Goal: Transaction & Acquisition: Purchase product/service

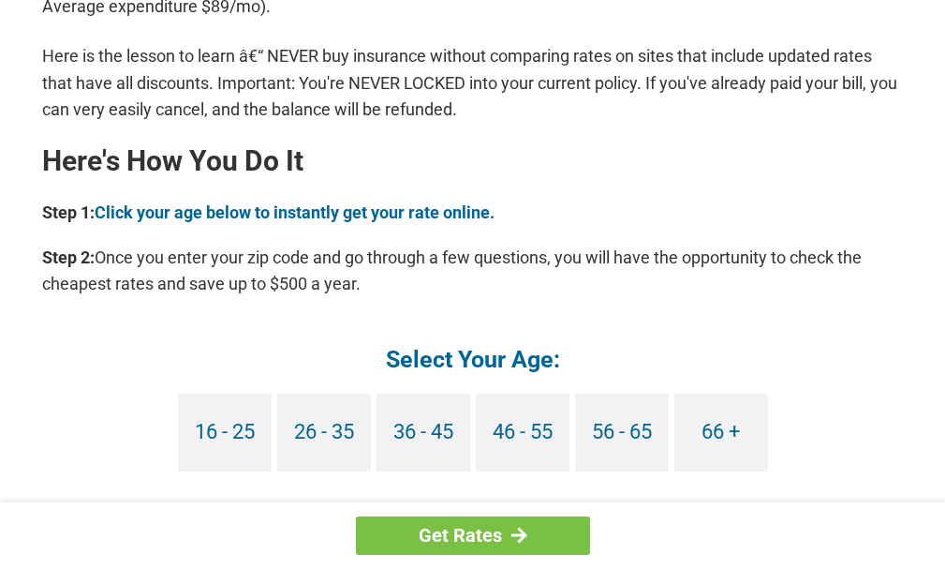
scroll to position [1592, 0]
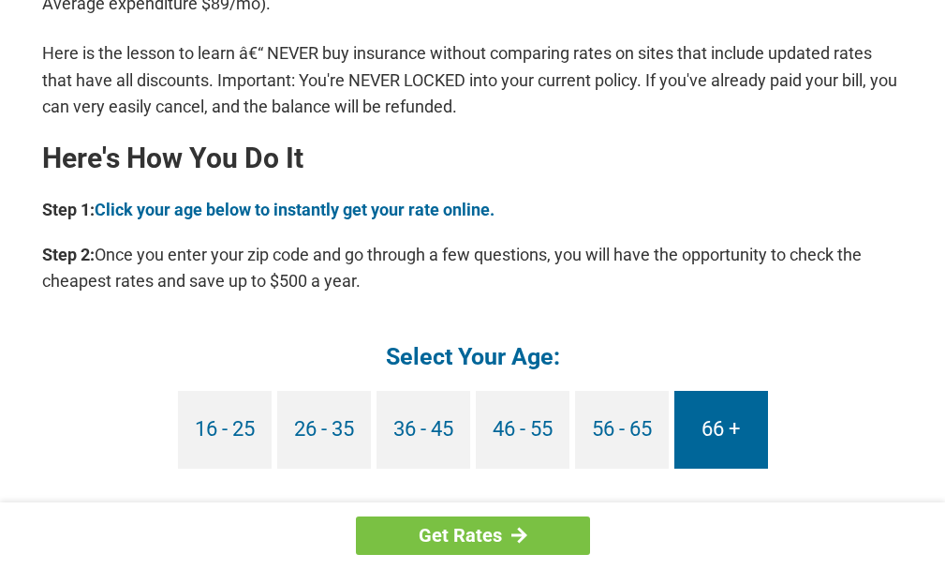
click at [703, 428] on link "66 +" at bounding box center [721, 430] width 94 height 78
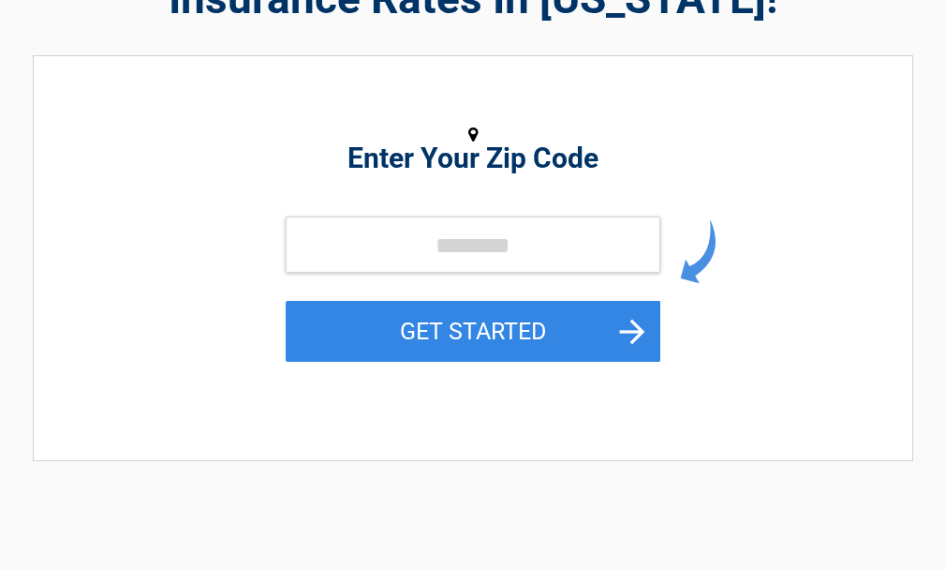
scroll to position [187, 0]
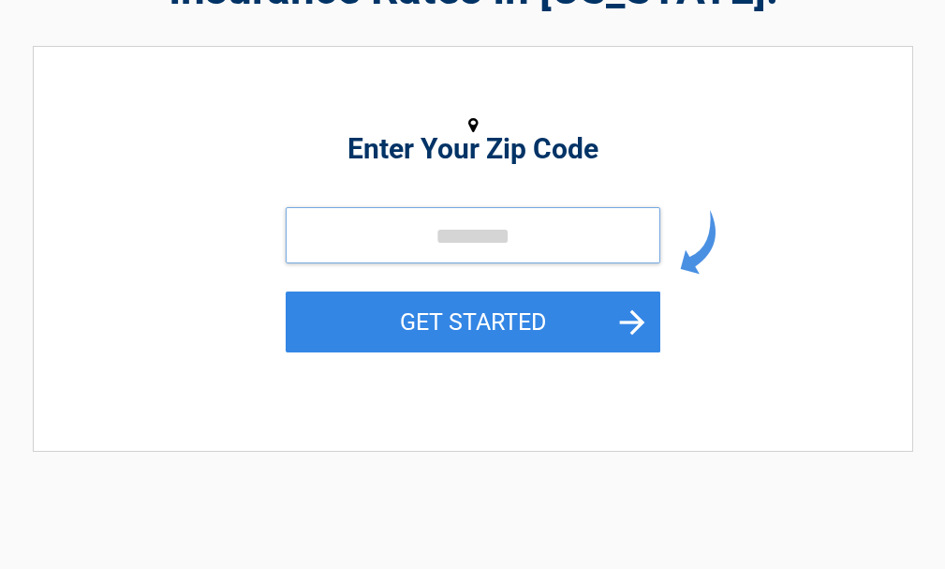
click at [384, 238] on input "tel" at bounding box center [473, 235] width 375 height 56
type input "*****"
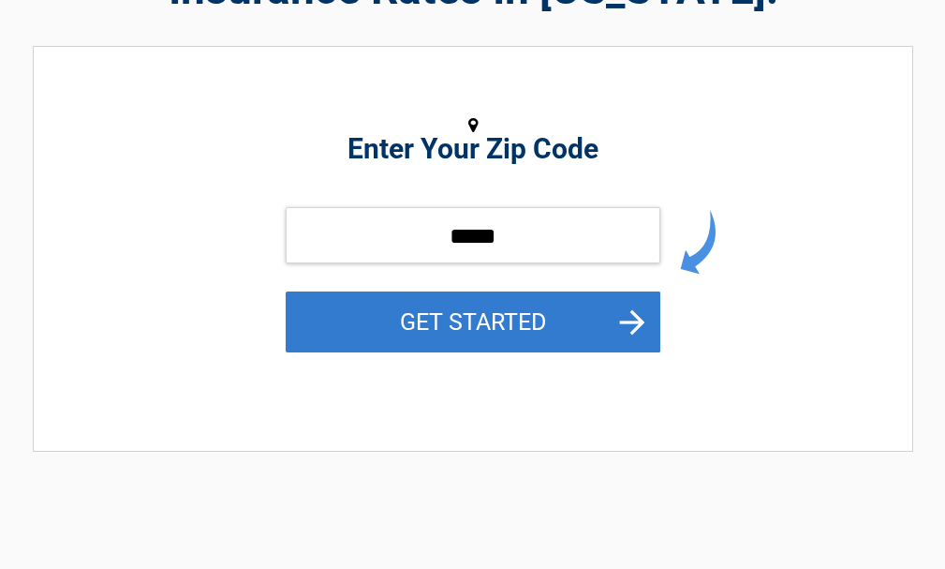
click at [518, 315] on button "GET STARTED" at bounding box center [473, 321] width 375 height 61
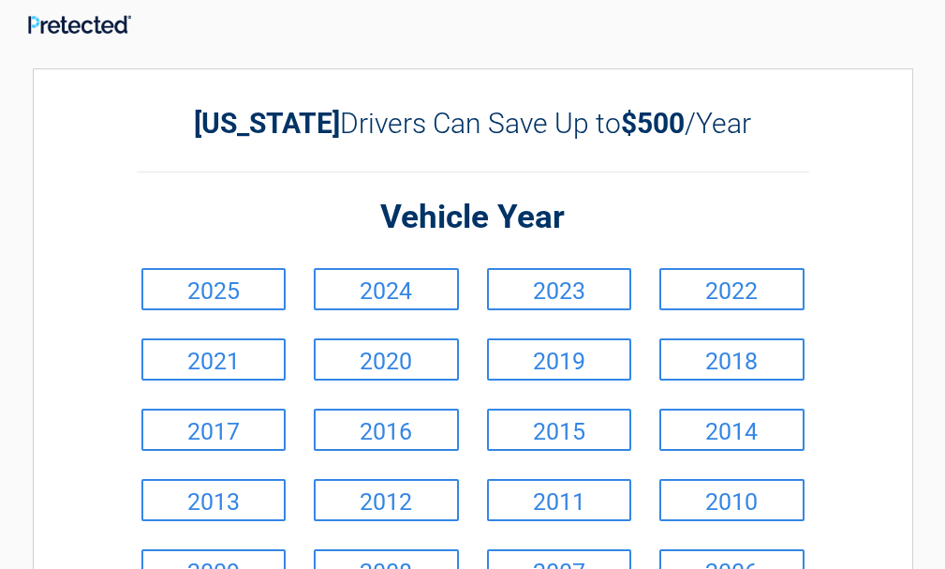
scroll to position [0, 0]
